Goal: Task Accomplishment & Management: Use online tool/utility

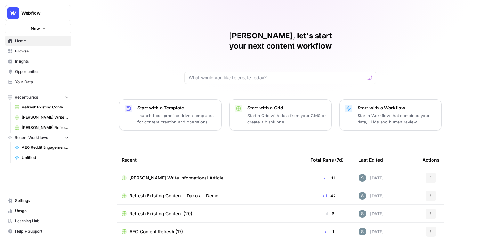
click at [45, 71] on span "Opportunities" at bounding box center [42, 72] width 54 height 6
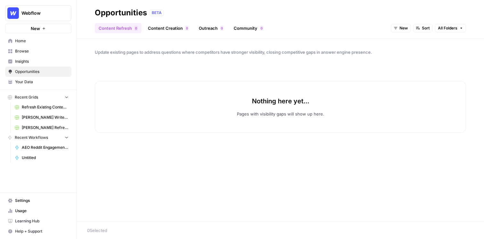
click at [216, 29] on link "Outreach 0" at bounding box center [211, 28] width 32 height 10
click at [258, 29] on link "Community 0" at bounding box center [248, 28] width 37 height 10
click at [45, 63] on span "Insights" at bounding box center [42, 62] width 54 height 6
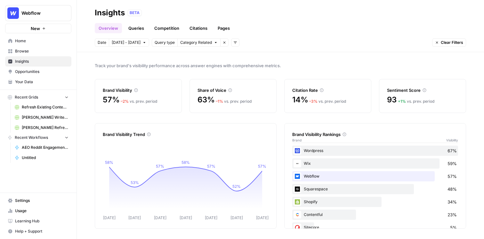
click at [42, 46] on link "Browse" at bounding box center [38, 51] width 66 height 10
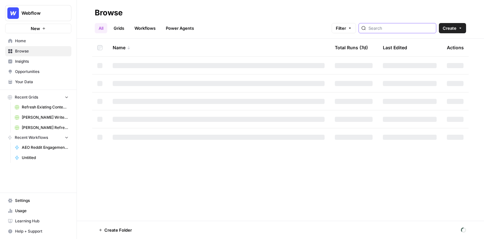
click at [409, 30] on input "search" at bounding box center [401, 28] width 65 height 6
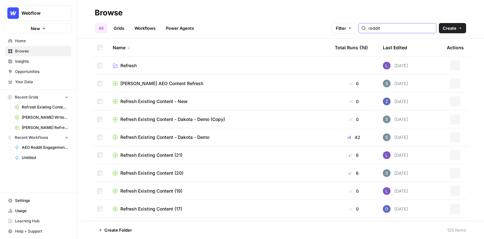
type input "reddit"
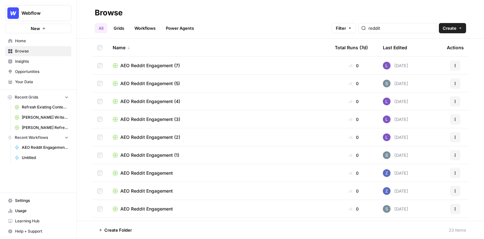
click at [32, 60] on span "Insights" at bounding box center [42, 62] width 54 height 6
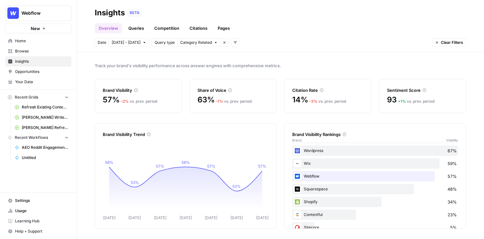
click at [139, 33] on link "Queries" at bounding box center [136, 28] width 23 height 10
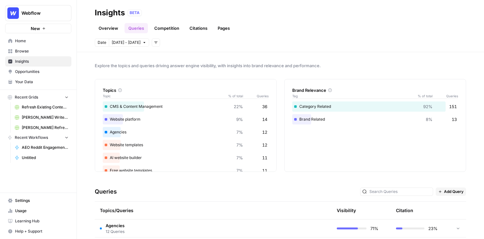
click at [111, 30] on link "Overview" at bounding box center [108, 28] width 27 height 10
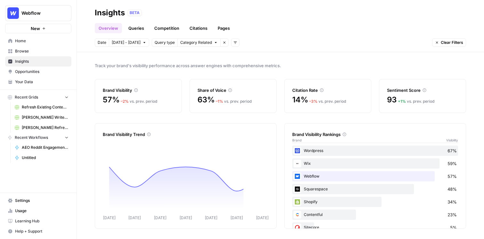
click at [138, 27] on link "Queries" at bounding box center [136, 28] width 23 height 10
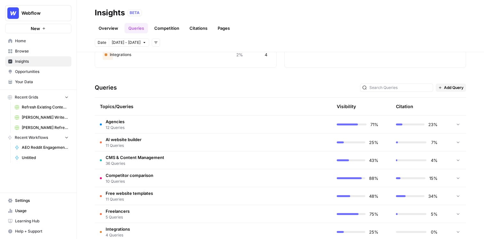
scroll to position [127, 0]
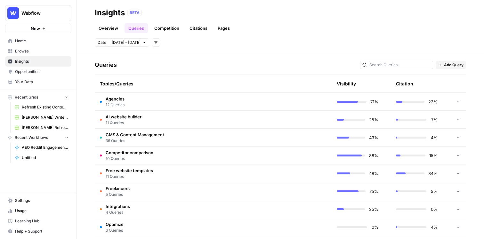
click at [202, 106] on td "Agencies 12 Queries" at bounding box center [183, 102] width 176 height 18
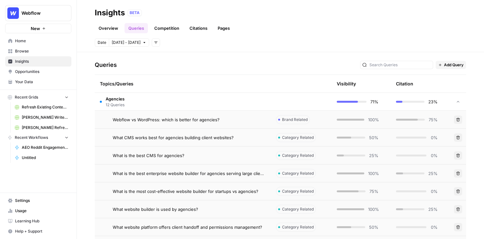
click at [220, 119] on div "Webflow vs WordPress: which is better for agencies?" at bounding box center [189, 120] width 153 height 6
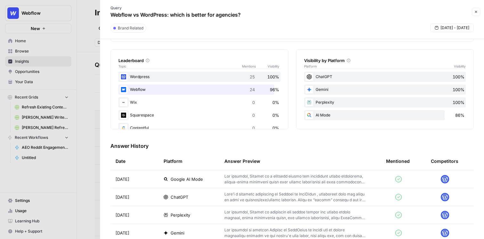
scroll to position [37, 0]
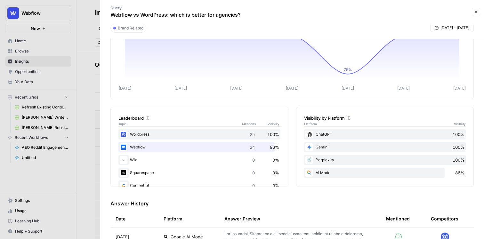
click at [413, 13] on icon "button" at bounding box center [476, 12] width 4 height 4
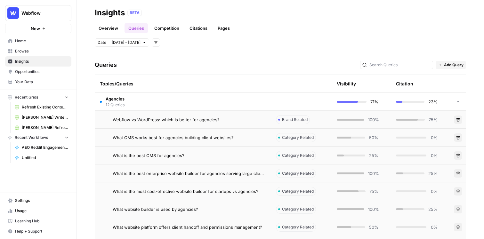
click at [166, 34] on header "Insights BETA Overview Queries Competition Citations Pages Date Sep 26 - Oct 2 …" at bounding box center [281, 26] width 408 height 52
click at [167, 31] on link "Competition" at bounding box center [167, 28] width 33 height 10
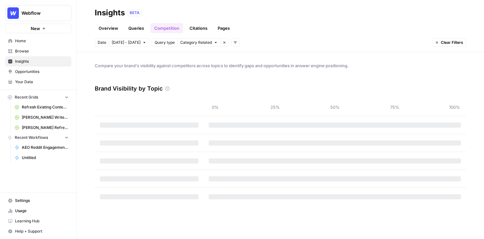
click at [194, 22] on div "Overview Queries Competition Citations Pages" at bounding box center [281, 25] width 372 height 15
click at [194, 26] on link "Citations" at bounding box center [199, 28] width 26 height 10
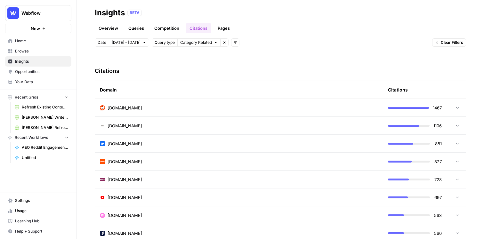
click at [180, 115] on td "reddit.com" at bounding box center [239, 108] width 288 height 18
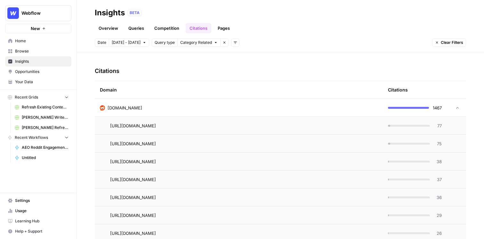
scroll to position [187, 0]
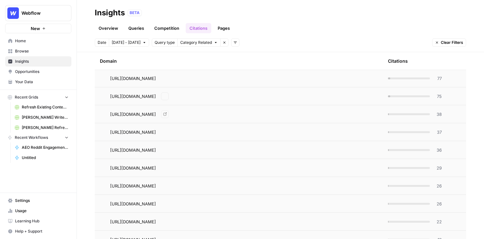
click at [200, 85] on td "https://www.reddit.com/r/MarketingGeek/comments/1l6wgro/best_website_builders_f…" at bounding box center [239, 79] width 288 height 18
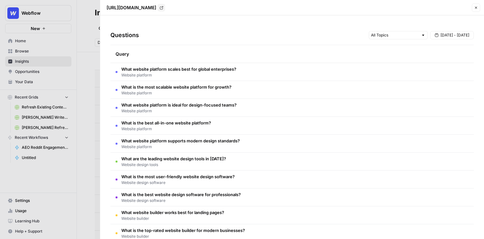
click at [335, 65] on td "What website platform scales best for global enterprises? Website platform" at bounding box center [293, 72] width 364 height 18
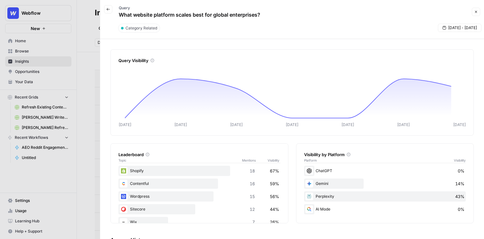
click at [112, 10] on div "Query What website platform scales best for global enterprises?" at bounding box center [189, 12] width 154 height 19
click at [108, 10] on icon "button" at bounding box center [108, 9] width 3 height 3
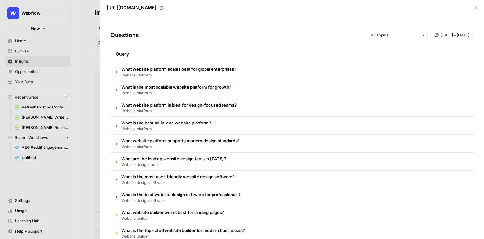
click at [87, 37] on div at bounding box center [242, 119] width 484 height 239
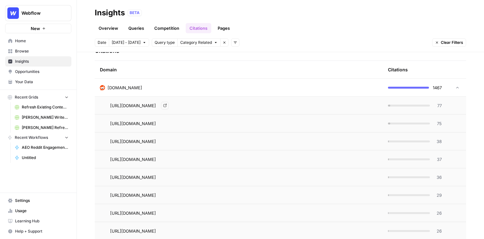
scroll to position [150, 0]
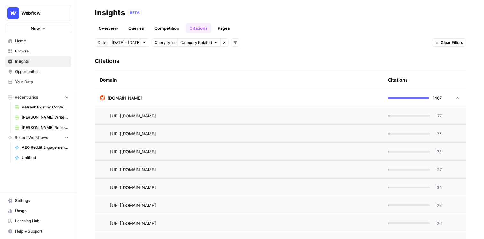
click at [228, 31] on link "Pages" at bounding box center [224, 28] width 20 height 10
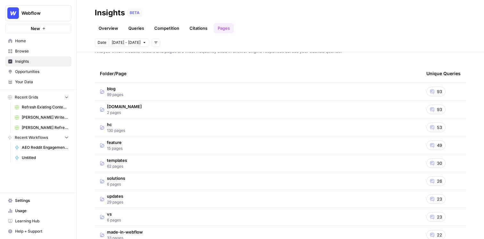
scroll to position [14, 0]
click at [141, 96] on td "blog 99 pages" at bounding box center [258, 92] width 327 height 18
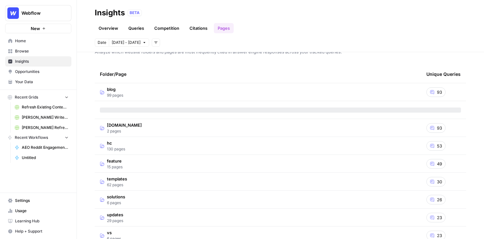
click at [413, 92] on span "93" at bounding box center [439, 92] width 5 height 6
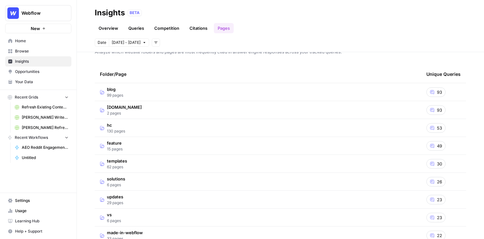
click at [303, 95] on td "blog 99 pages" at bounding box center [258, 92] width 327 height 18
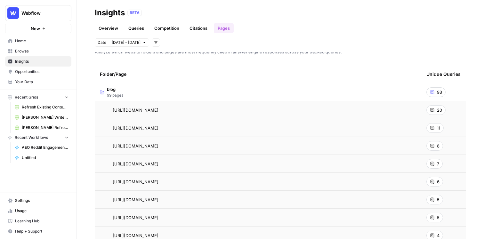
click at [413, 93] on span "93" at bounding box center [439, 92] width 5 height 6
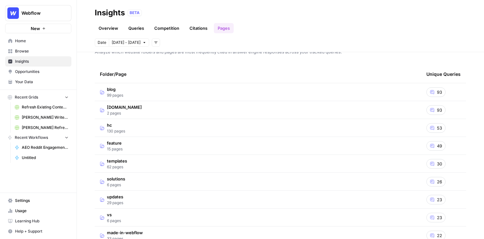
click at [413, 93] on span "93" at bounding box center [439, 92] width 5 height 6
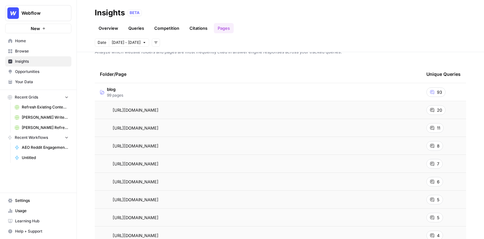
click at [413, 108] on span "20" at bounding box center [439, 110] width 5 height 6
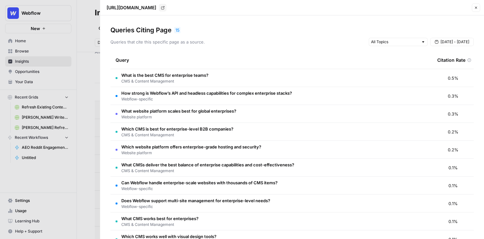
click at [413, 9] on icon "button" at bounding box center [476, 8] width 4 height 4
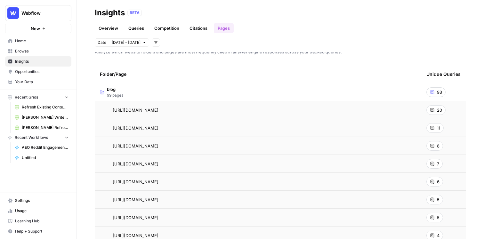
click at [191, 32] on link "Citations" at bounding box center [199, 28] width 26 height 10
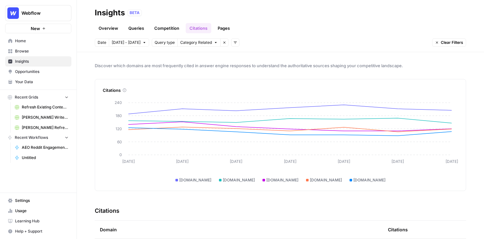
click at [219, 27] on link "Pages" at bounding box center [224, 28] width 20 height 10
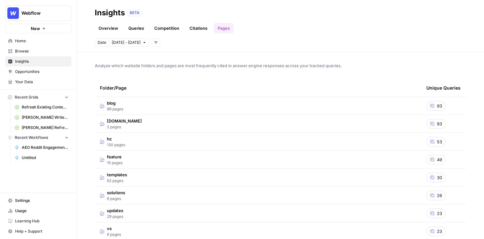
click at [141, 27] on link "Queries" at bounding box center [136, 28] width 23 height 10
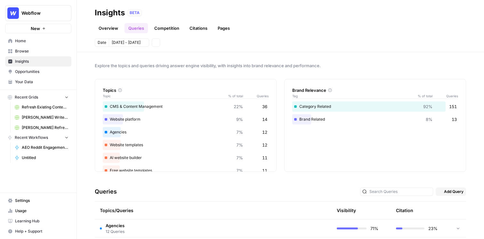
click at [103, 27] on link "Overview" at bounding box center [108, 28] width 27 height 10
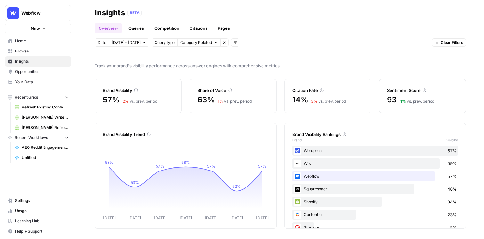
click at [130, 29] on link "Queries" at bounding box center [136, 28] width 23 height 10
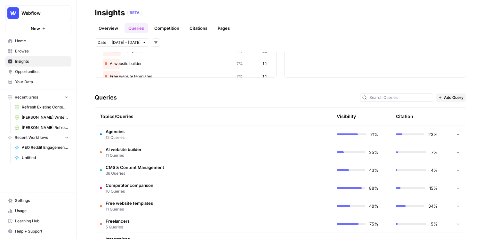
scroll to position [117, 0]
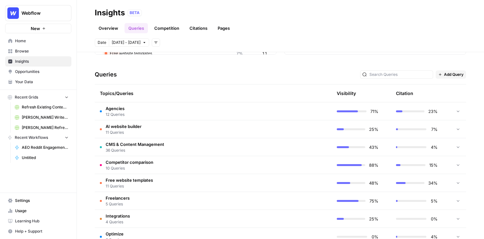
click at [254, 115] on td "Agencies 12 Queries" at bounding box center [183, 112] width 176 height 18
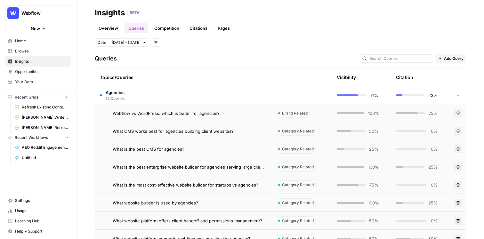
scroll to position [132, 0]
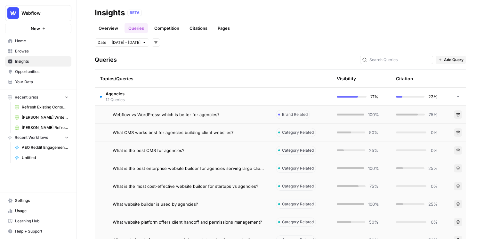
click at [200, 115] on span "Webflow vs WordPress: which is better for agencies?" at bounding box center [166, 114] width 107 height 6
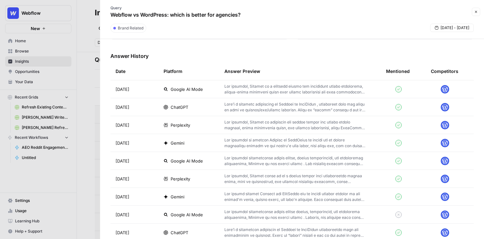
scroll to position [201, 0]
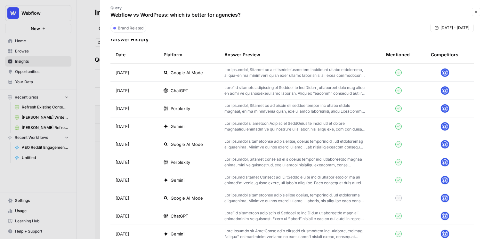
click at [90, 76] on div at bounding box center [242, 119] width 484 height 239
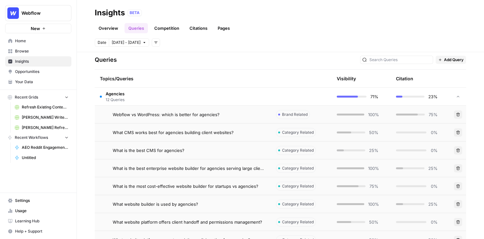
click at [161, 28] on link "Competition" at bounding box center [167, 28] width 33 height 10
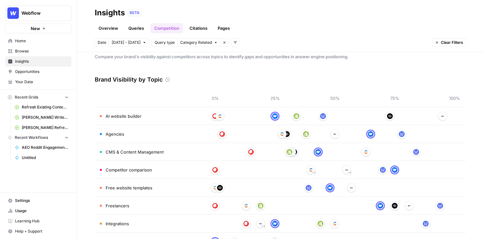
scroll to position [4, 0]
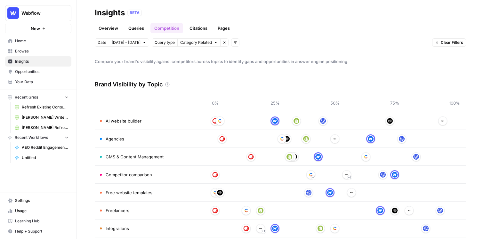
click at [197, 29] on link "Citations" at bounding box center [199, 28] width 26 height 10
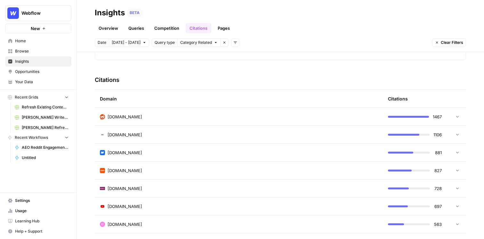
scroll to position [140, 0]
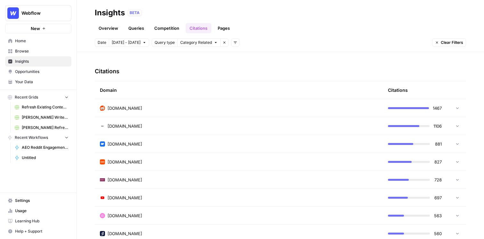
click at [180, 107] on div "reddit.com" at bounding box center [239, 108] width 278 height 6
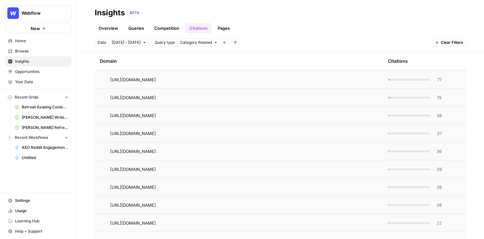
scroll to position [188, 0]
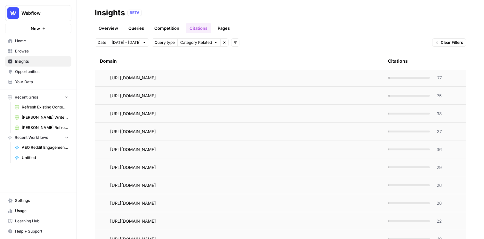
click at [223, 28] on link "Pages" at bounding box center [224, 28] width 20 height 10
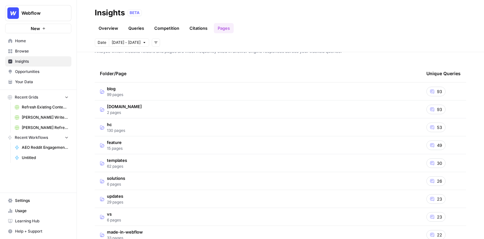
scroll to position [25, 0]
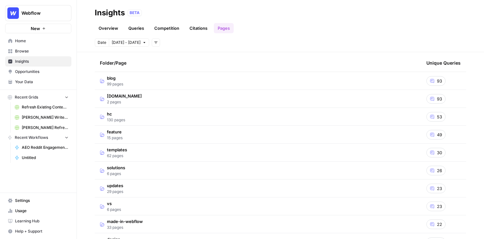
click at [321, 79] on td "blog 99 pages" at bounding box center [258, 81] width 327 height 18
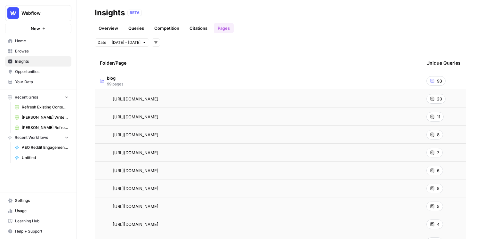
click at [196, 29] on link "Citations" at bounding box center [199, 28] width 26 height 10
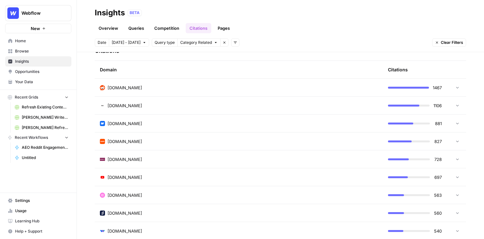
scroll to position [164, 0]
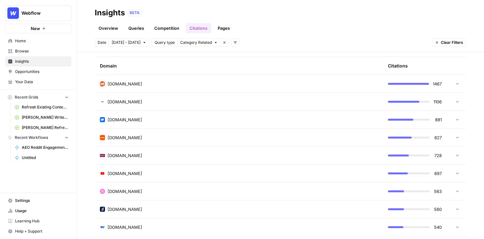
click at [226, 84] on div "reddit.com" at bounding box center [239, 84] width 278 height 6
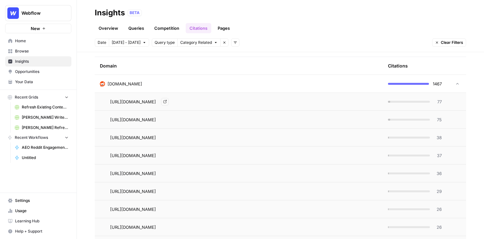
click at [156, 104] on span "https://www.reddit.com/r/MarketingGeek/comments/1l6wgro/best_website_builders_f…" at bounding box center [133, 102] width 46 height 6
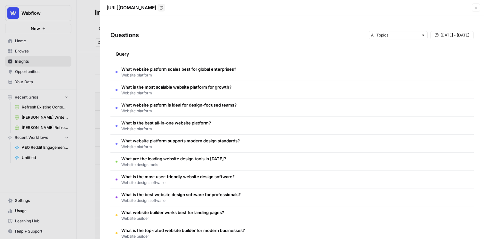
click at [250, 74] on td "What website platform scales best for global enterprises? Website platform" at bounding box center [293, 72] width 364 height 18
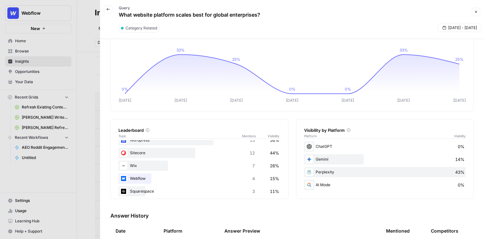
scroll to position [0, 0]
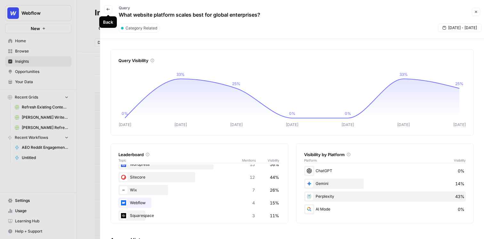
click at [107, 8] on icon "button" at bounding box center [108, 9] width 4 height 4
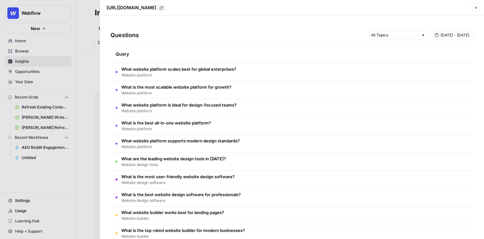
click at [91, 23] on div at bounding box center [242, 119] width 484 height 239
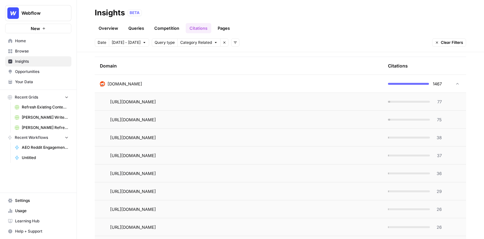
click at [111, 28] on link "Overview" at bounding box center [108, 28] width 27 height 10
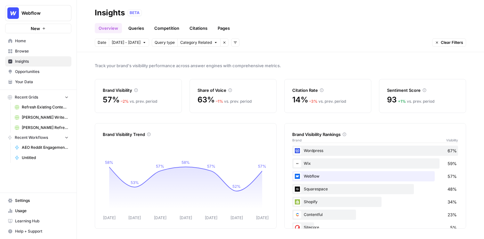
click at [138, 29] on link "Queries" at bounding box center [136, 28] width 23 height 10
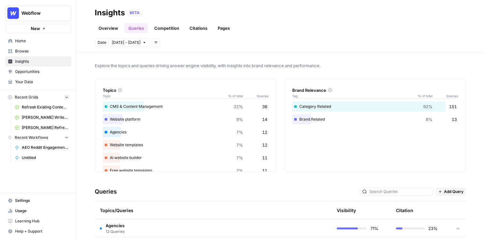
click at [379, 9] on div "Insights BETA" at bounding box center [281, 13] width 372 height 10
click at [362, 10] on div "BETA" at bounding box center [297, 13] width 339 height 6
click at [112, 28] on link "Overview" at bounding box center [108, 28] width 27 height 10
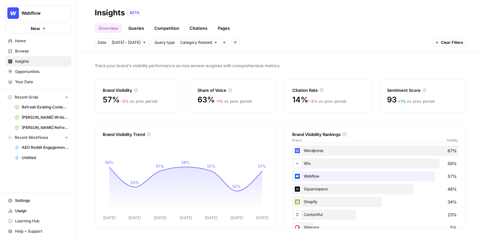
click at [413, 42] on icon "button" at bounding box center [437, 43] width 4 height 4
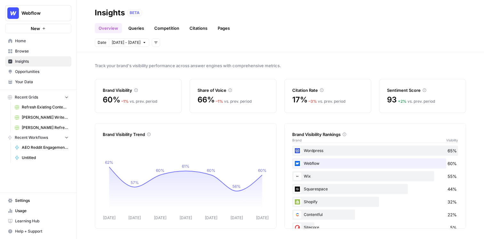
click at [290, 49] on header "Insights BETA Overview Queries Competition Citations Pages Date Sep 26 - Oct 2 …" at bounding box center [281, 26] width 408 height 52
drag, startPoint x: 290, startPoint y: 66, endPoint x: 116, endPoint y: 30, distance: 177.4
click at [116, 30] on div "Insights BETA Overview Queries Competition Citations Pages Date Sep 26 - Oct 2 …" at bounding box center [281, 119] width 408 height 239
click at [285, 56] on div "Track your brand's visibility performance across answer engines with comprehens…" at bounding box center [281, 145] width 408 height 187
drag, startPoint x: 286, startPoint y: 61, endPoint x: 212, endPoint y: 15, distance: 87.5
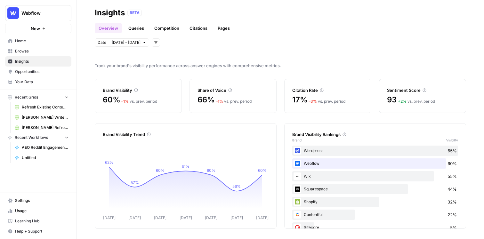
click at [212, 15] on div "Insights BETA Overview Queries Competition Citations Pages Date Sep 26 - Oct 2 …" at bounding box center [281, 119] width 408 height 239
click at [298, 65] on span "Track your brand's visibility performance across answer engines with comprehens…" at bounding box center [281, 65] width 372 height 6
click at [29, 70] on span "Opportunities" at bounding box center [42, 72] width 54 height 6
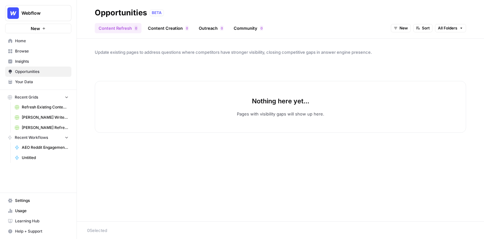
click at [398, 28] on button "New" at bounding box center [401, 28] width 20 height 8
click at [402, 58] on div "In Progress" at bounding box center [414, 60] width 35 height 6
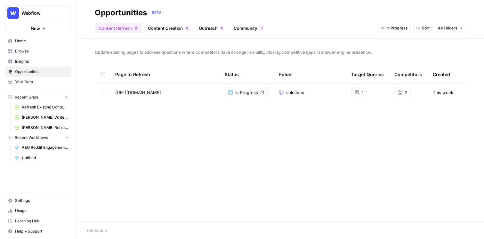
click at [164, 30] on link "Content Creation 0" at bounding box center [168, 28] width 48 height 10
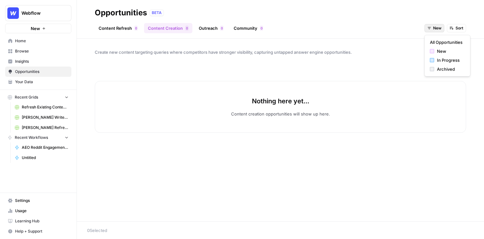
click at [413, 25] on button "New" at bounding box center [435, 28] width 20 height 8
click at [413, 61] on div "In Progress" at bounding box center [447, 60] width 35 height 6
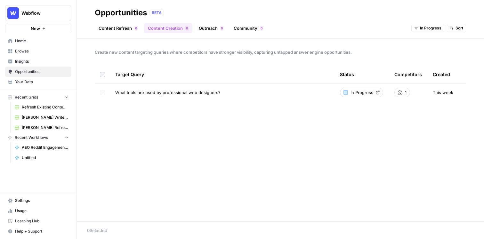
click at [213, 29] on link "Outreach 0" at bounding box center [211, 28] width 32 height 10
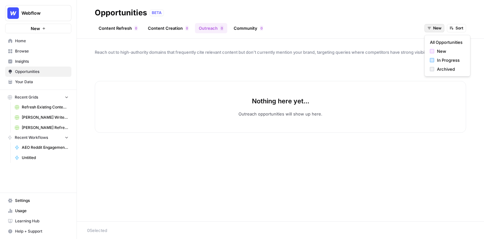
click at [413, 27] on span "New" at bounding box center [437, 28] width 8 height 6
click at [413, 59] on div "In Progress" at bounding box center [447, 60] width 35 height 6
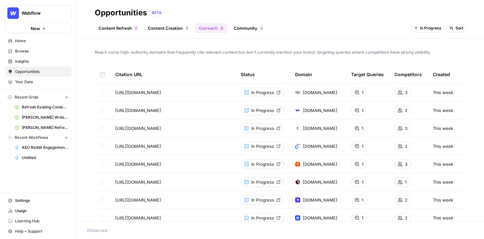
click at [254, 28] on link "Community 0" at bounding box center [248, 28] width 37 height 10
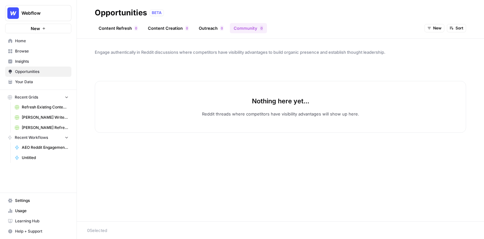
click at [413, 30] on span "New" at bounding box center [437, 28] width 8 height 6
click at [413, 59] on button "In Progress" at bounding box center [448, 60] width 40 height 9
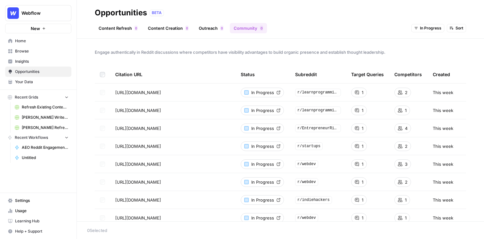
click at [29, 51] on span "Browse" at bounding box center [42, 51] width 54 height 6
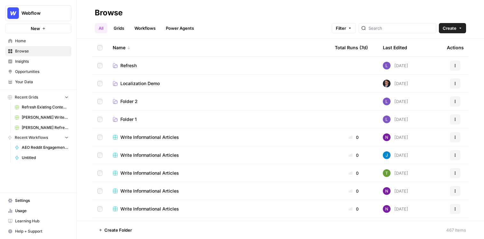
click at [33, 58] on link "Insights" at bounding box center [38, 61] width 66 height 10
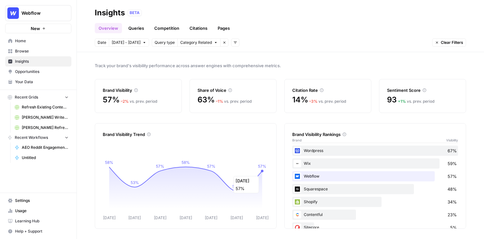
click at [262, 172] on circle at bounding box center [262, 171] width 3 height 3
click at [210, 43] on button "Category Related" at bounding box center [198, 42] width 43 height 8
click at [234, 41] on icon "button" at bounding box center [236, 43] width 4 height 4
click at [277, 48] on header "Insights BETA Overview Queries Competition Citations Pages Date Sep 26 - Oct 2 …" at bounding box center [281, 26] width 408 height 52
click at [39, 19] on button "Webflow" at bounding box center [38, 13] width 66 height 16
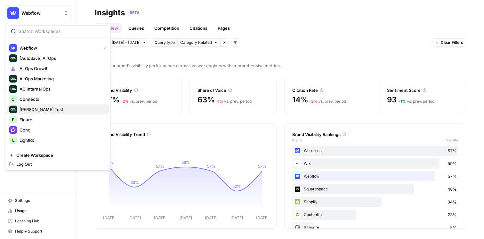
scroll to position [45, 0]
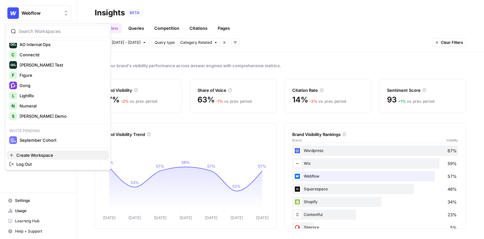
click at [40, 156] on span "Create Workspace" at bounding box center [60, 155] width 88 height 6
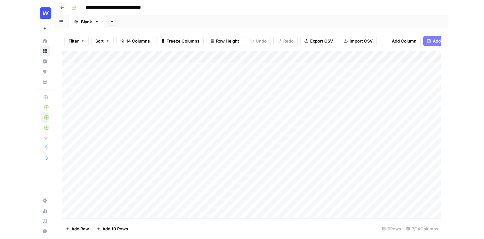
scroll to position [4, 0]
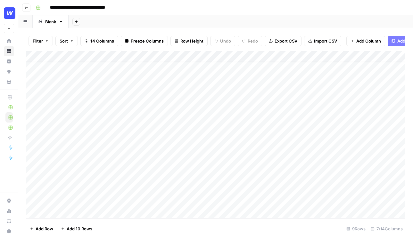
click at [32, 198] on div "Add Column" at bounding box center [215, 134] width 379 height 167
click at [32, 184] on div "Add Column" at bounding box center [215, 134] width 379 height 167
click at [412, 97] on div "Filter Sort 14 Columns Freeze Columns Row Height Undo Redo Export CSV Import CS…" at bounding box center [215, 133] width 395 height 211
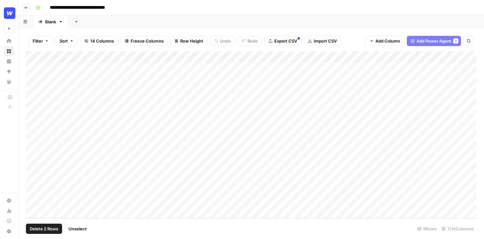
click at [48, 41] on icon "button" at bounding box center [47, 41] width 4 height 4
click at [125, 20] on div "Add Sheet" at bounding box center [277, 21] width 416 height 13
click at [56, 212] on div "Add Column" at bounding box center [251, 134] width 451 height 167
click at [40, 228] on span "Delete 2 Rows" at bounding box center [44, 229] width 29 height 6
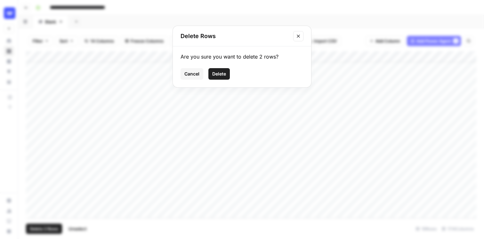
click at [217, 75] on span "Delete" at bounding box center [219, 74] width 14 height 6
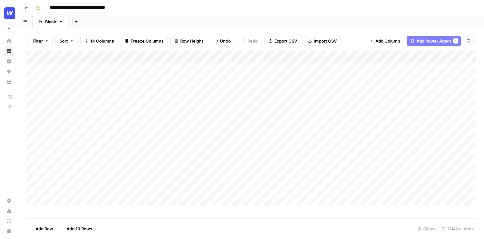
scroll to position [0, 0]
click at [87, 181] on div "Add Column" at bounding box center [251, 128] width 451 height 154
click at [86, 182] on div "Add Column" at bounding box center [251, 128] width 451 height 154
type textarea "**********"
click at [219, 66] on div "Add Column" at bounding box center [251, 134] width 451 height 167
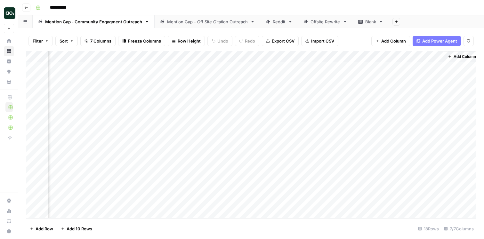
scroll to position [0, 492]
click at [382, 67] on div "Add Column" at bounding box center [251, 134] width 451 height 167
click at [427, 66] on div "Add Column" at bounding box center [251, 134] width 451 height 167
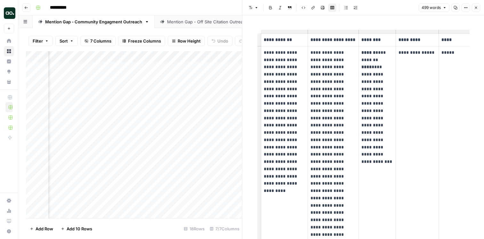
scroll to position [11, 0]
click at [347, 135] on p "**********" at bounding box center [333, 172] width 45 height 248
click at [406, 128] on td "**********" at bounding box center [417, 171] width 43 height 253
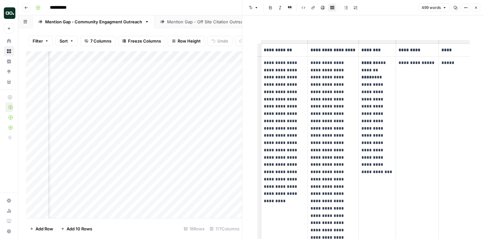
scroll to position [13, 0]
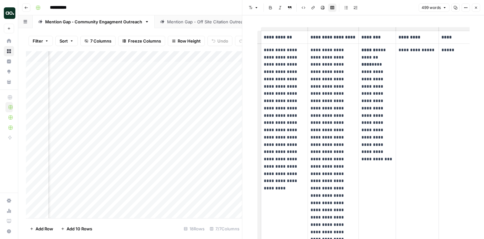
click at [476, 9] on icon "button" at bounding box center [476, 8] width 4 height 4
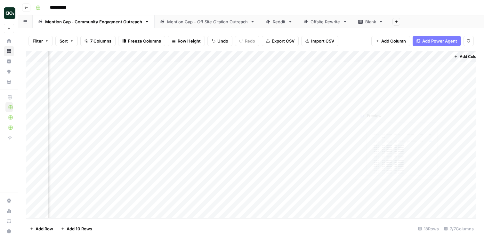
scroll to position [0, 492]
click at [425, 67] on div "Add Column" at bounding box center [251, 134] width 451 height 167
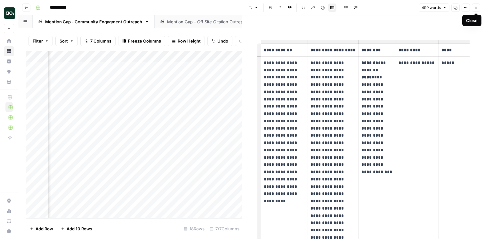
click at [479, 8] on button "Close" at bounding box center [476, 8] width 8 height 8
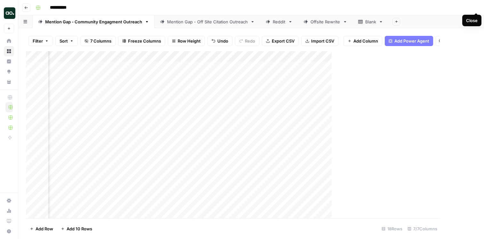
scroll to position [0, 485]
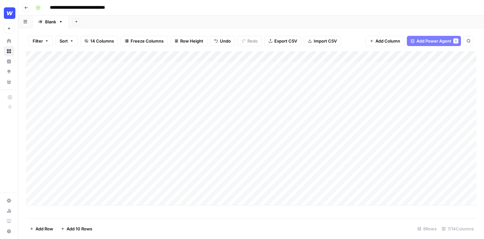
click at [171, 184] on div "Add Column" at bounding box center [251, 128] width 451 height 154
click at [180, 184] on div "Add Column" at bounding box center [251, 128] width 451 height 154
click at [216, 57] on div "Add Column" at bounding box center [251, 128] width 451 height 154
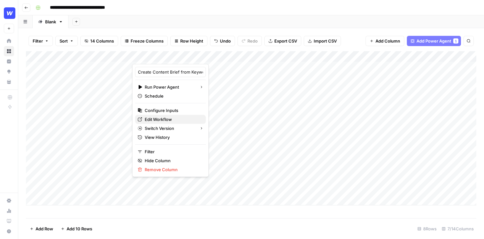
click at [159, 118] on span "Edit Workflow" at bounding box center [173, 119] width 56 height 6
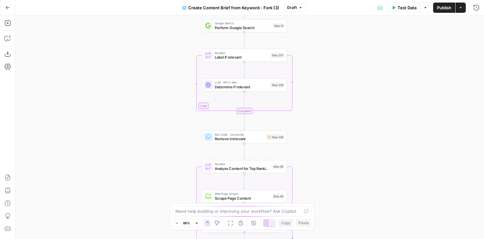
drag, startPoint x: 346, startPoint y: 74, endPoint x: 340, endPoint y: 239, distance: 165.7
click at [340, 239] on html "Webflow New Home Browse Insights Opportunities Your Data Recent Grids Refresh E…" at bounding box center [242, 119] width 484 height 239
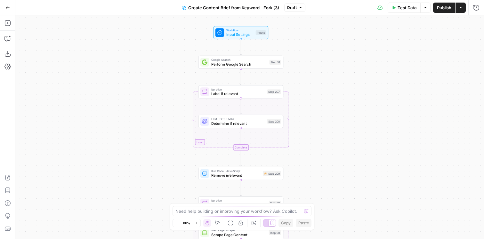
drag, startPoint x: 326, startPoint y: 87, endPoint x: 323, endPoint y: 124, distance: 36.7
click at [323, 124] on div "Workflow Input Settings Inputs Google Search Perform Google Search Step 51 Loop…" at bounding box center [249, 127] width 469 height 224
click at [233, 32] on span "Input Settings" at bounding box center [239, 34] width 27 height 5
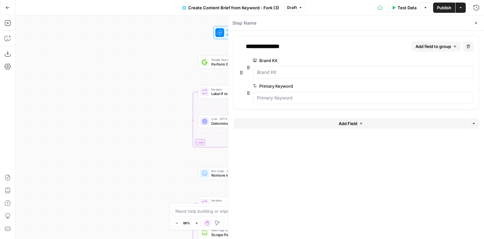
click at [475, 23] on icon "button" at bounding box center [476, 23] width 4 height 4
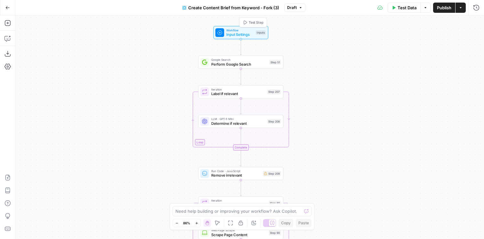
click at [238, 35] on span "Input Settings" at bounding box center [239, 34] width 27 height 5
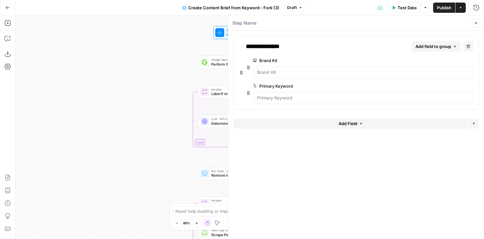
click at [475, 22] on icon "button" at bounding box center [476, 23] width 4 height 4
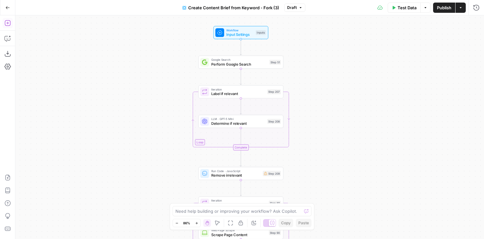
click at [10, 26] on icon "button" at bounding box center [7, 23] width 6 height 6
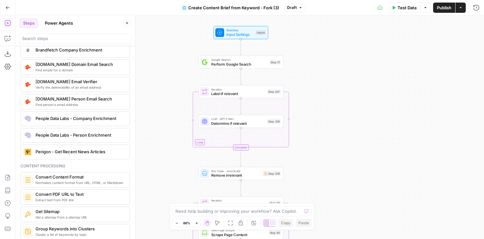
scroll to position [928, 0]
click at [70, 24] on button "Power Agents" at bounding box center [59, 23] width 36 height 10
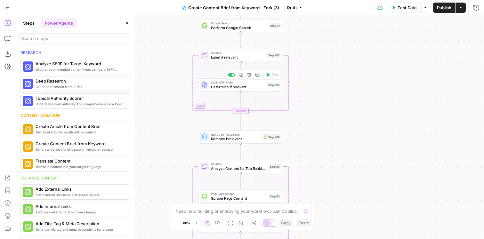
click at [244, 87] on span "Determine if relevant" at bounding box center [238, 86] width 54 height 5
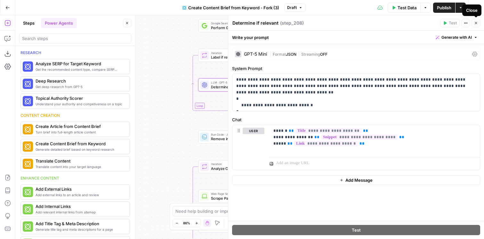
click at [476, 24] on icon "button" at bounding box center [476, 23] width 4 height 4
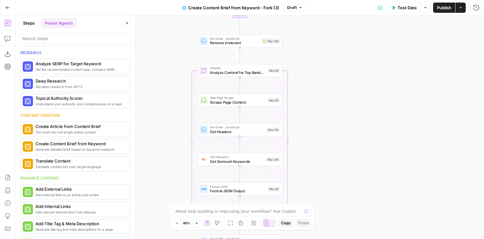
drag, startPoint x: 306, startPoint y: 133, endPoint x: 305, endPoint y: 37, distance: 96.1
click at [305, 37] on div "Workflow Input Settings Inputs Google Search Perform Google Search Step 51 Loop…" at bounding box center [249, 127] width 469 height 224
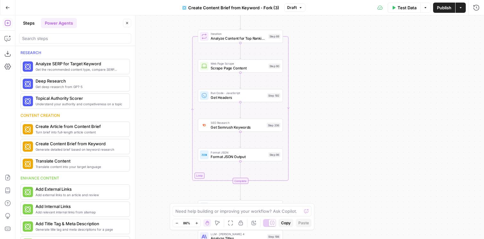
drag, startPoint x: 302, startPoint y: 78, endPoint x: 303, endPoint y: 44, distance: 34.3
click at [303, 44] on div "Workflow Input Settings Inputs Google Search Perform Google Search Step 51 Loop…" at bounding box center [249, 127] width 469 height 224
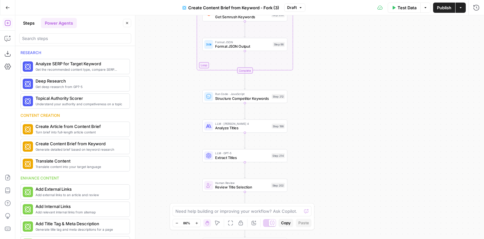
drag, startPoint x: 324, startPoint y: 169, endPoint x: 328, endPoint y: 44, distance: 124.7
click at [328, 44] on div "Workflow Input Settings Inputs Google Search Perform Google Search Step 51 Loop…" at bounding box center [249, 127] width 469 height 224
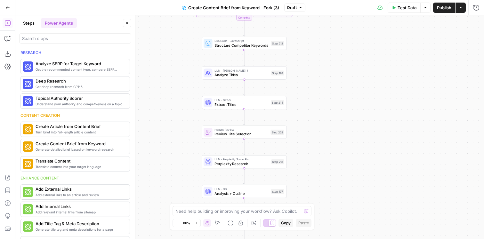
drag, startPoint x: 316, startPoint y: 87, endPoint x: 316, endPoint y: 47, distance: 39.4
click at [316, 47] on div "Workflow Input Settings Inputs Google Search Perform Google Search Step 51 Loop…" at bounding box center [249, 127] width 469 height 224
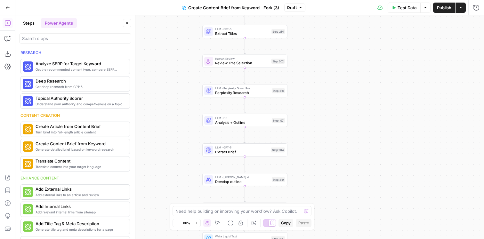
click at [233, 125] on span "Analysis + Outline" at bounding box center [242, 122] width 54 height 5
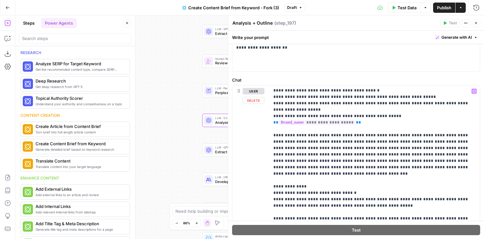
scroll to position [668, 0]
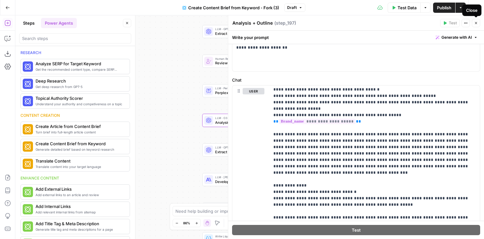
click at [476, 24] on icon "button" at bounding box center [476, 23] width 4 height 4
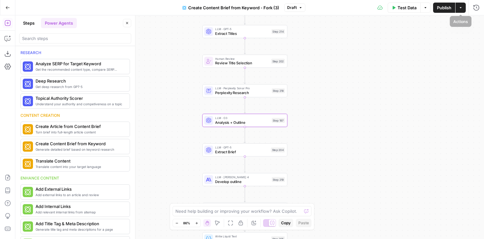
click at [463, 9] on button "Actions" at bounding box center [461, 8] width 10 height 10
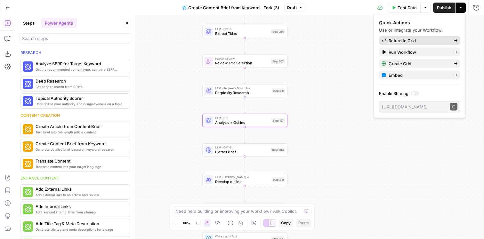
click at [432, 38] on span "Return to Grid" at bounding box center [419, 40] width 60 height 6
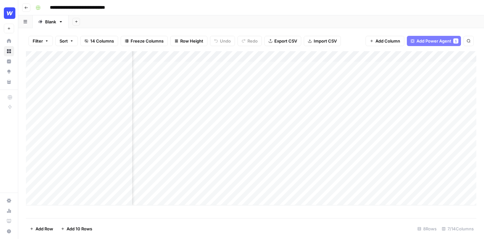
scroll to position [0, 95]
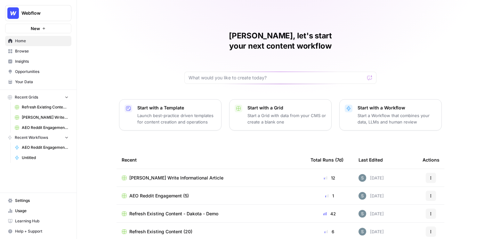
click at [18, 63] on span "Insights" at bounding box center [42, 62] width 54 height 6
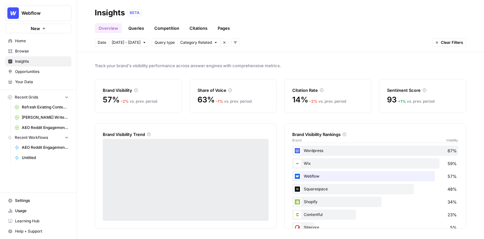
click at [299, 12] on div "BETA" at bounding box center [297, 13] width 339 height 6
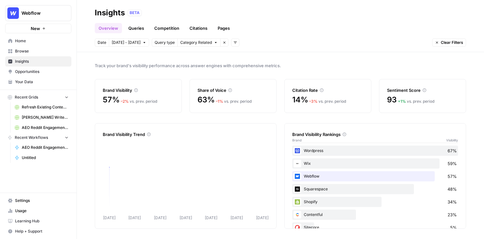
click at [307, 12] on div "BETA" at bounding box center [297, 13] width 339 height 6
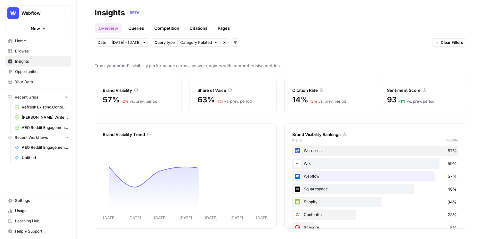
click at [309, 12] on div "BETA" at bounding box center [297, 13] width 339 height 6
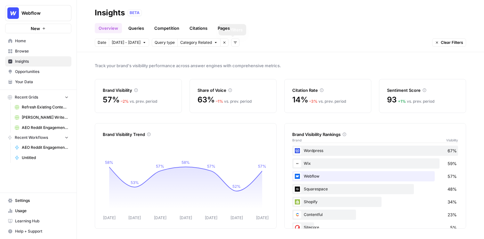
click at [234, 40] on button "Add filters" at bounding box center [235, 42] width 8 height 8
click at [249, 64] on span "Platform" at bounding box center [242, 65] width 17 height 6
click at [263, 43] on span "Select platform" at bounding box center [269, 43] width 28 height 6
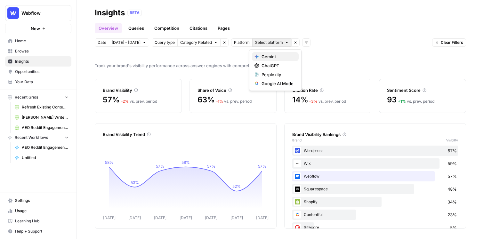
click at [263, 54] on span "Gemini" at bounding box center [278, 57] width 32 height 6
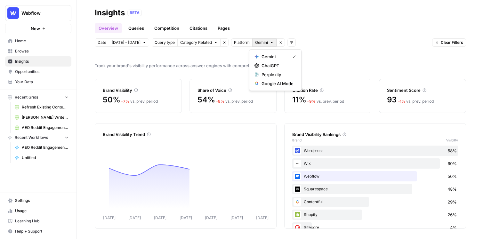
click at [259, 43] on span "Gemini" at bounding box center [261, 43] width 13 height 6
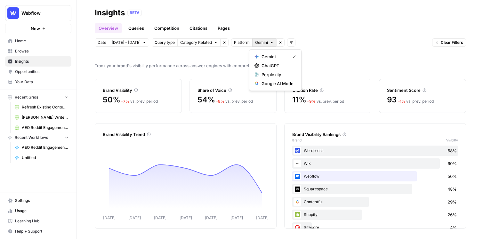
click at [263, 50] on div "Gemini ChatGPT Perplexity Google AI Mode" at bounding box center [275, 70] width 53 height 42
click at [238, 165] on icon at bounding box center [185, 179] width 153 height 29
click at [134, 24] on link "Queries" at bounding box center [136, 28] width 23 height 10
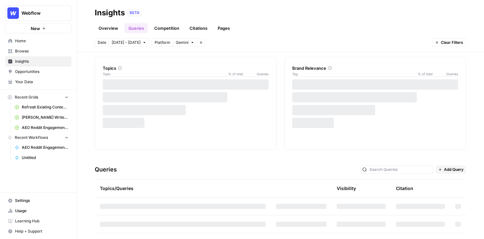
scroll to position [40, 0]
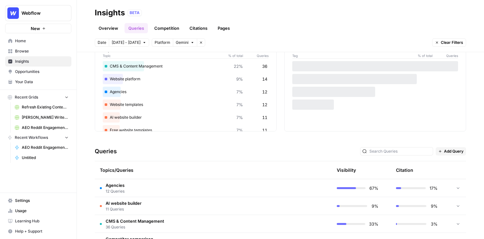
click at [101, 23] on link "Overview" at bounding box center [108, 28] width 27 height 10
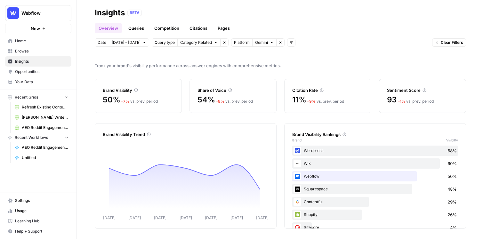
click at [128, 32] on link "Queries" at bounding box center [136, 28] width 23 height 10
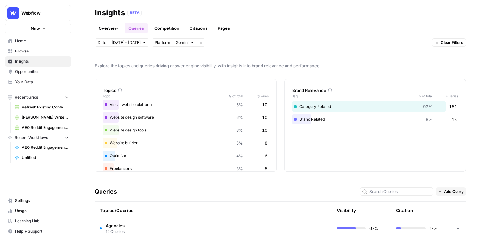
click at [308, 17] on div "Insights BETA" at bounding box center [281, 13] width 372 height 10
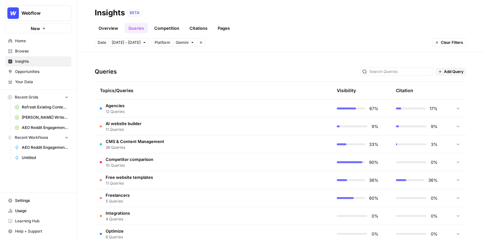
scroll to position [70, 0]
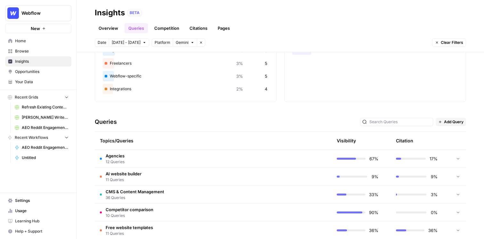
click at [195, 161] on td "Agencies 12 Queries" at bounding box center [183, 159] width 176 height 18
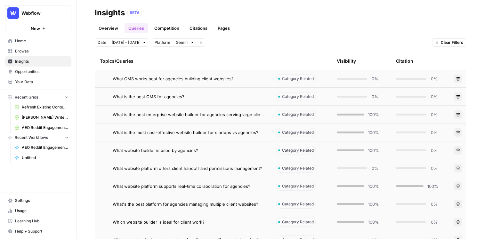
scroll to position [0, 0]
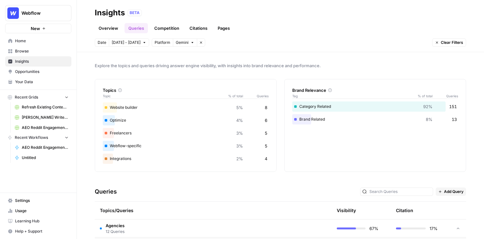
click at [321, 56] on div "Explore the topics and queries driving answer engine visibility, with insights …" at bounding box center [281, 145] width 408 height 187
click at [103, 32] on link "Overview" at bounding box center [108, 28] width 27 height 10
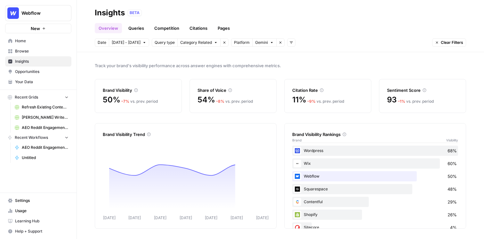
click at [292, 43] on button "Add filters" at bounding box center [291, 42] width 8 height 8
click at [298, 54] on span "Topic" at bounding box center [295, 57] width 11 height 6
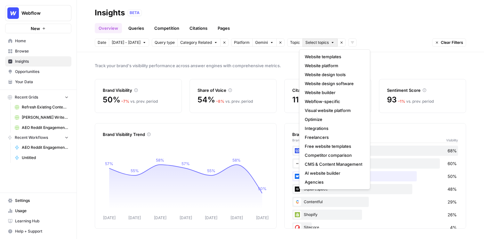
click at [320, 43] on span "Select topics" at bounding box center [317, 43] width 23 height 6
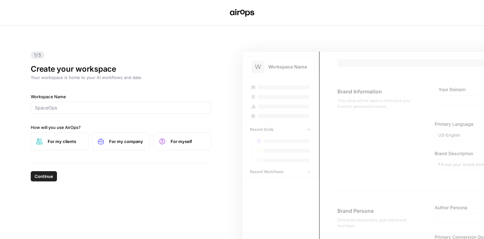
click at [95, 112] on div at bounding box center [121, 108] width 181 height 12
type input "FICO"
click at [113, 138] on span "For my company" at bounding box center [126, 141] width 35 height 6
click at [47, 179] on span "Continue" at bounding box center [44, 176] width 19 height 6
